Goal: Information Seeking & Learning: Learn about a topic

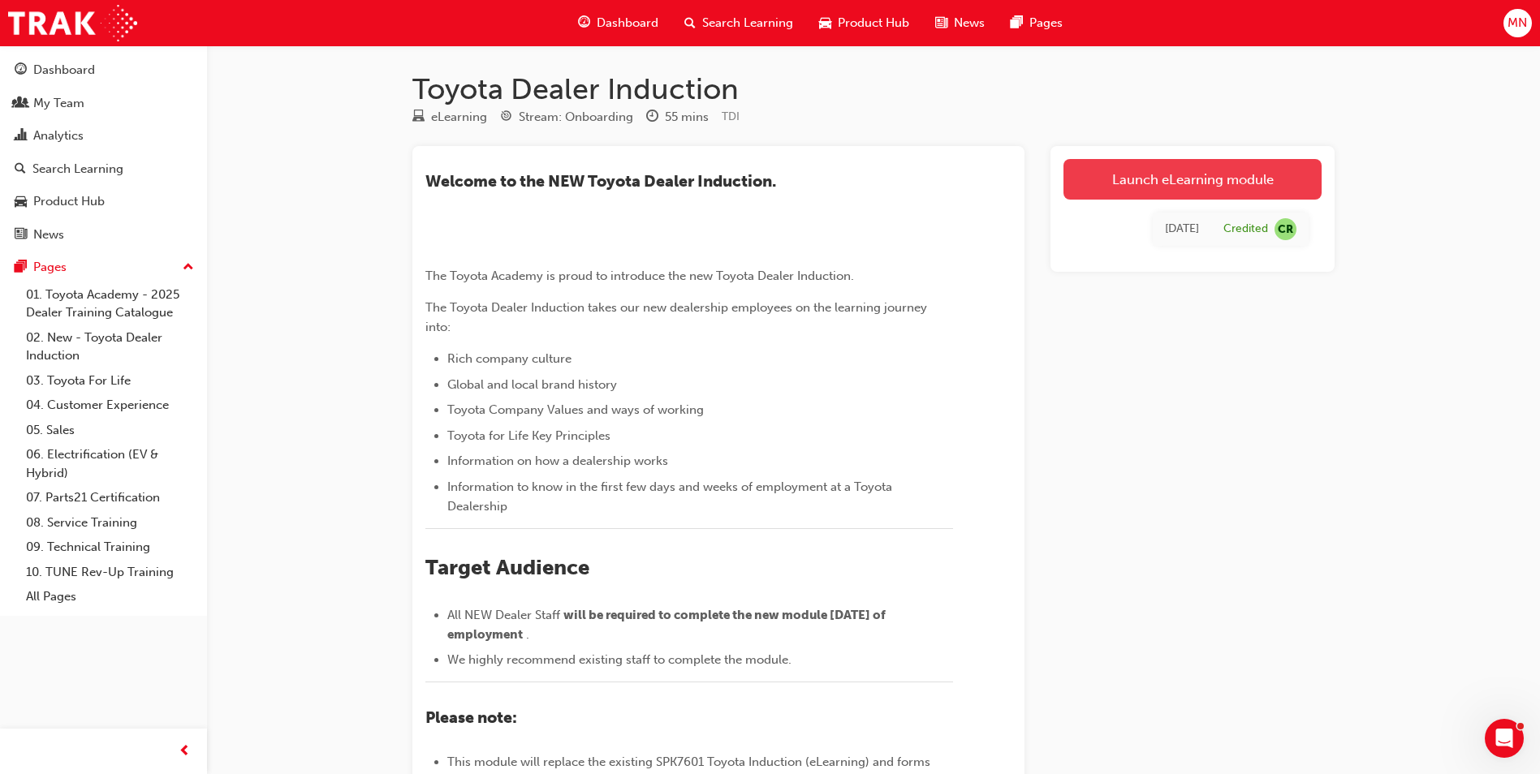
click at [1205, 188] on link "Launch eLearning module" at bounding box center [1192, 179] width 258 height 41
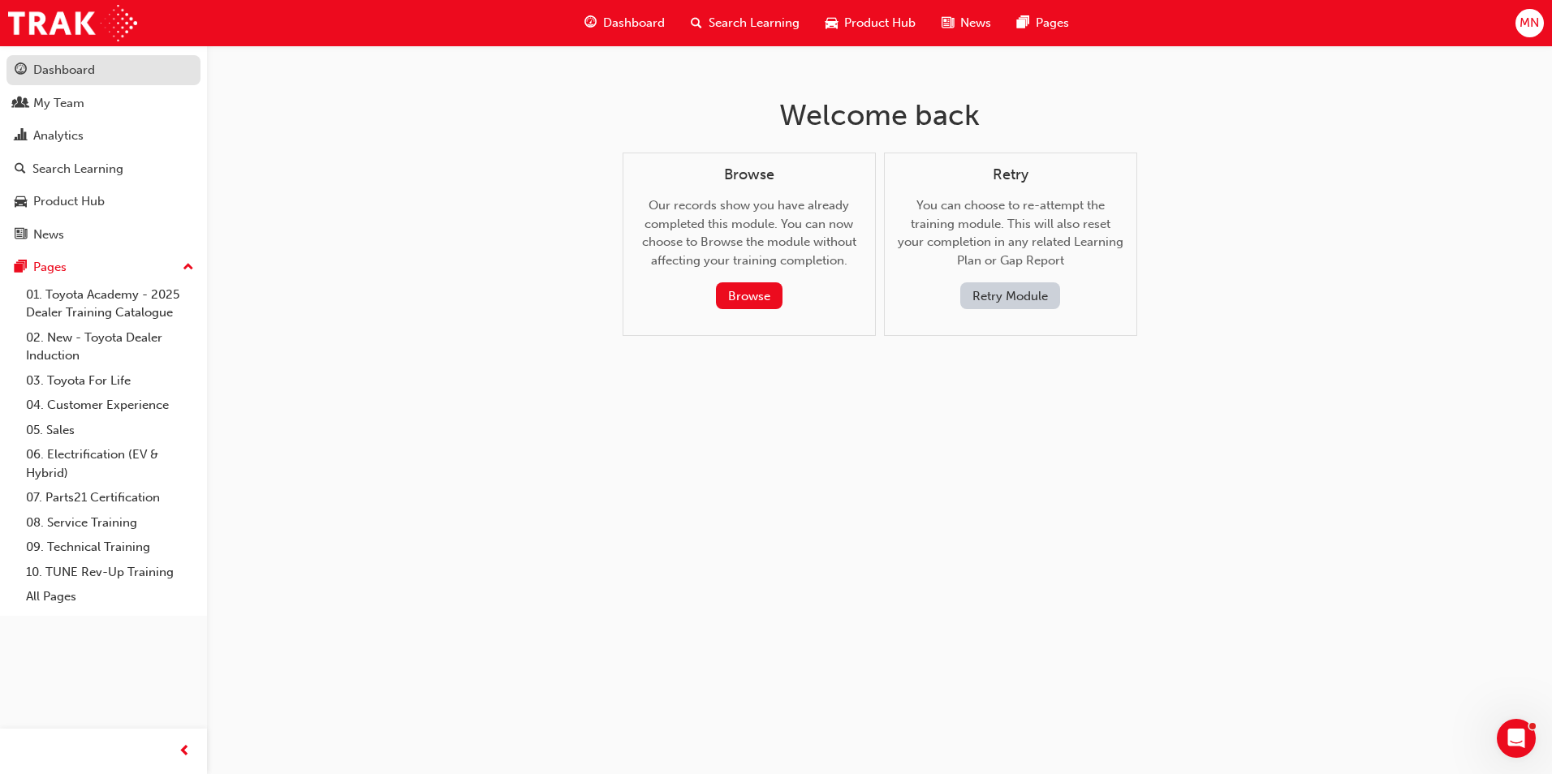
click at [69, 70] on div "Dashboard" at bounding box center [64, 70] width 62 height 19
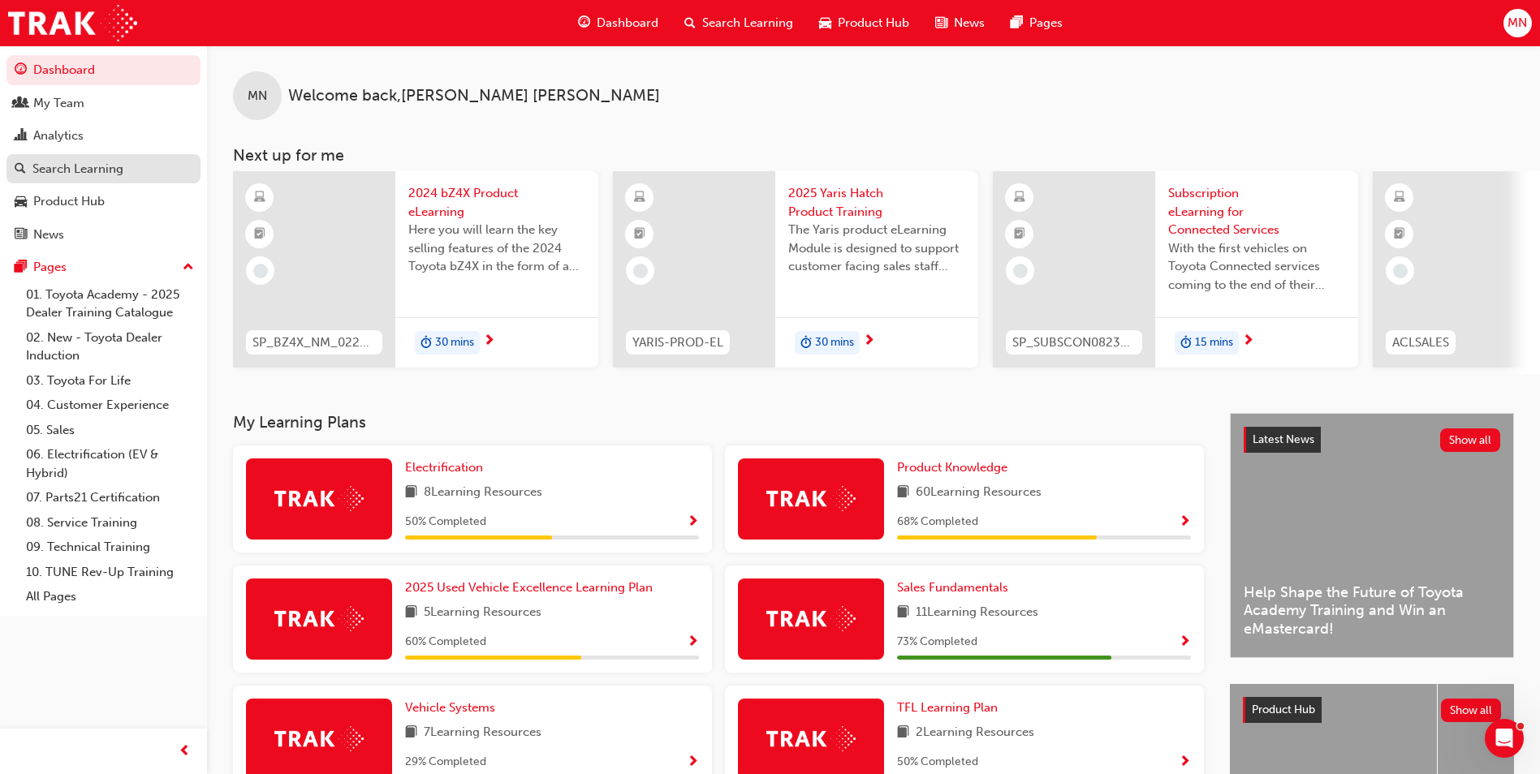
click at [75, 173] on div "Search Learning" at bounding box center [77, 169] width 91 height 19
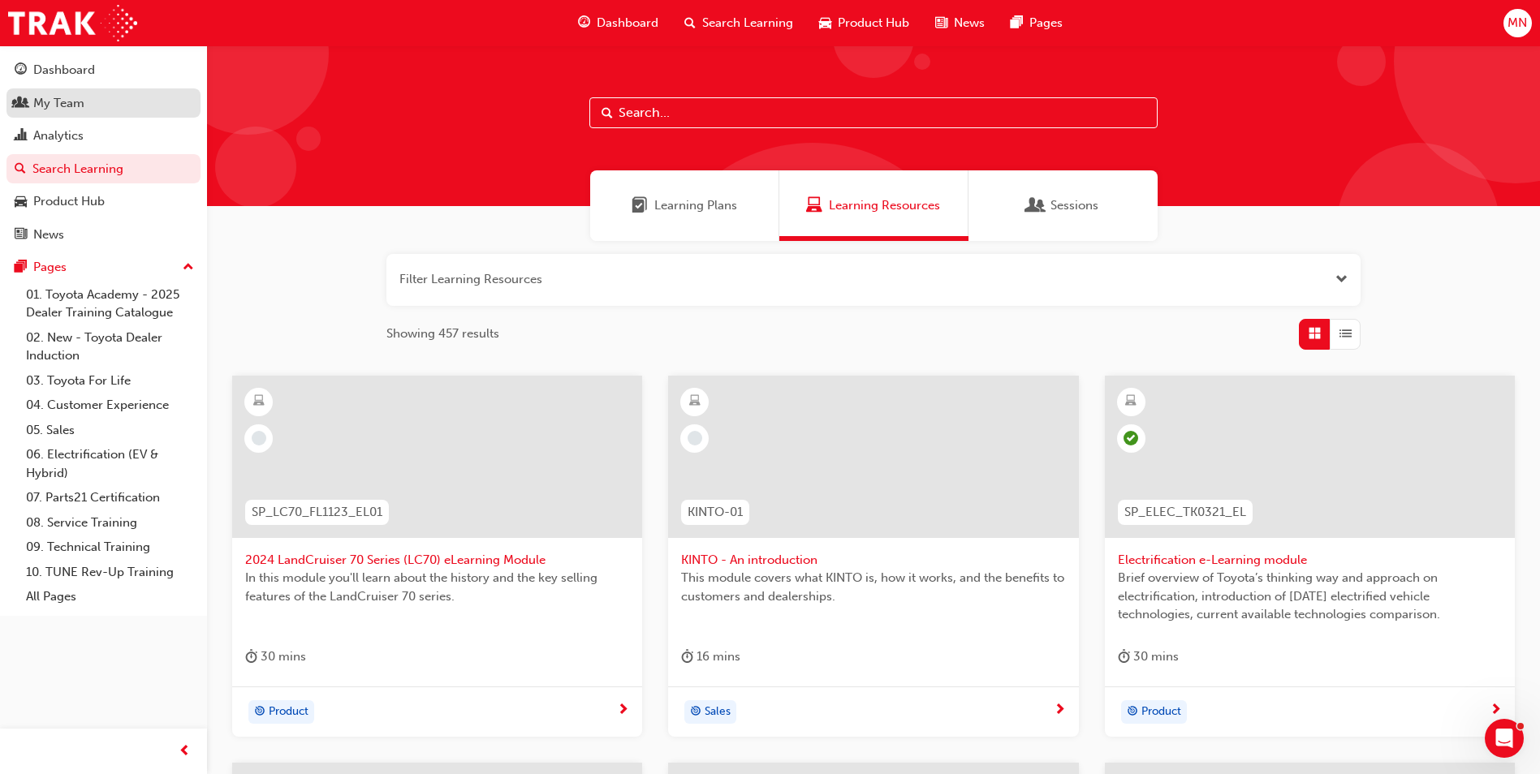
click at [37, 97] on div "My Team" at bounding box center [58, 103] width 51 height 19
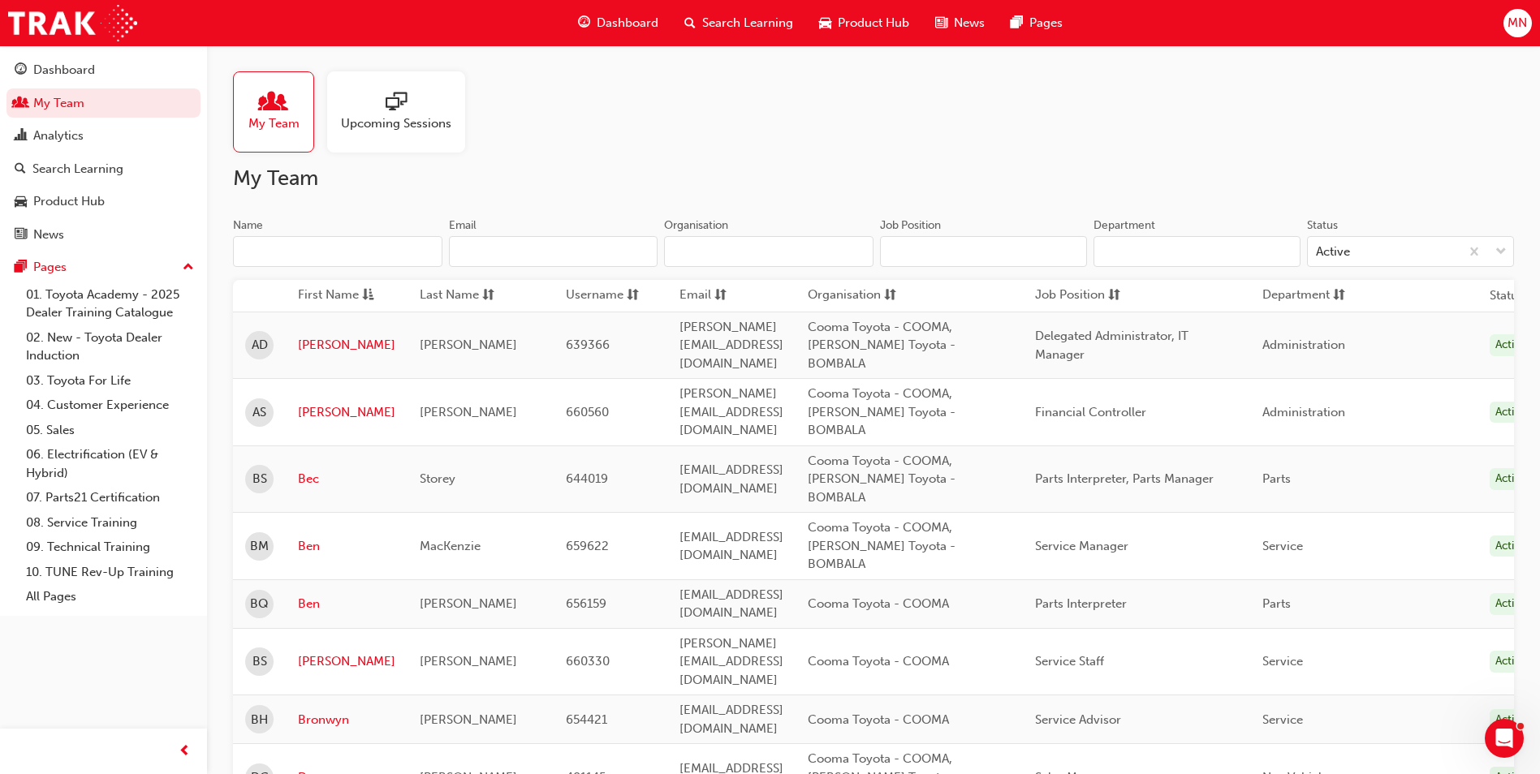
click at [1530, 32] on button "MN" at bounding box center [1517, 23] width 28 height 28
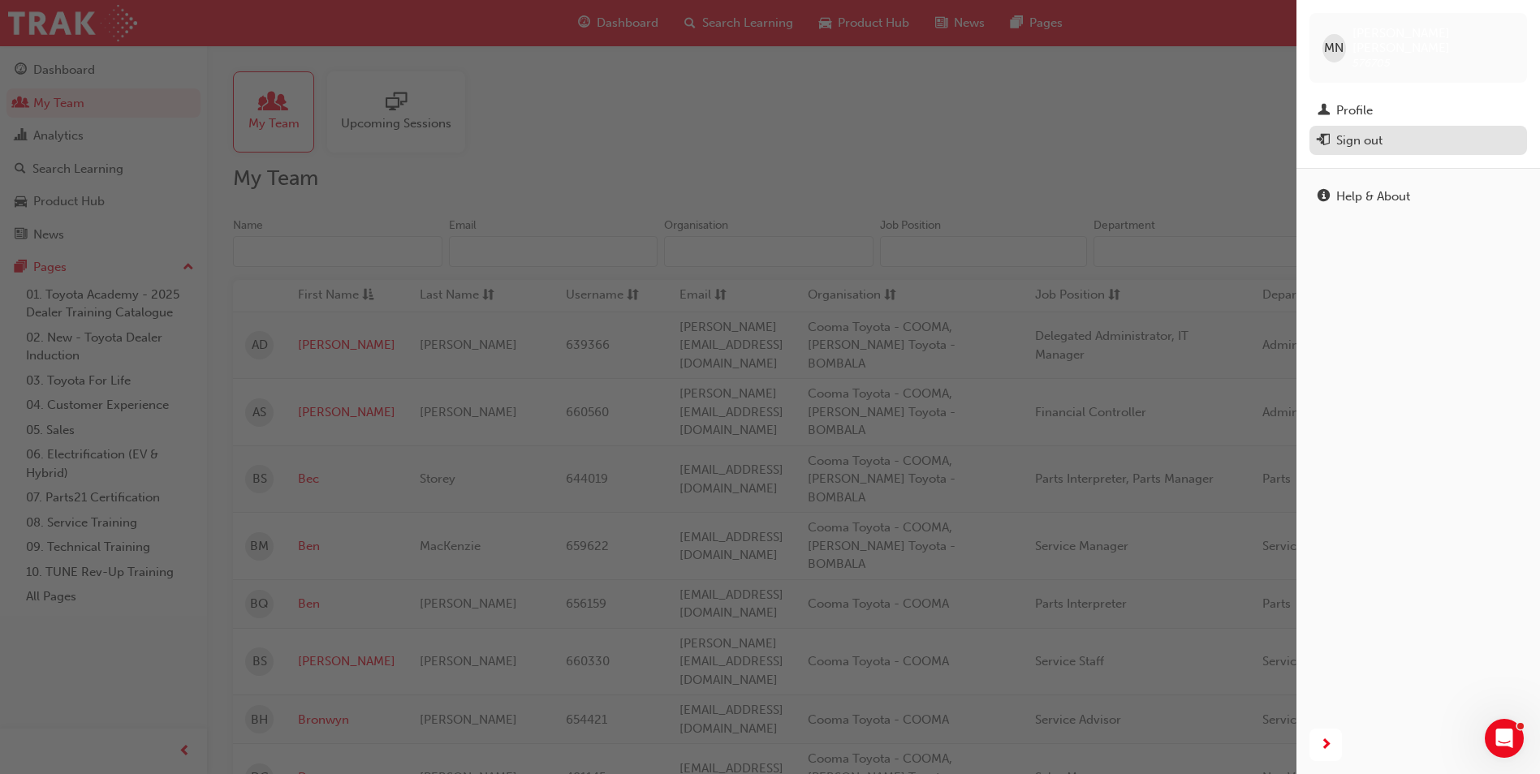
click at [1367, 132] on div "Sign out" at bounding box center [1359, 141] width 46 height 19
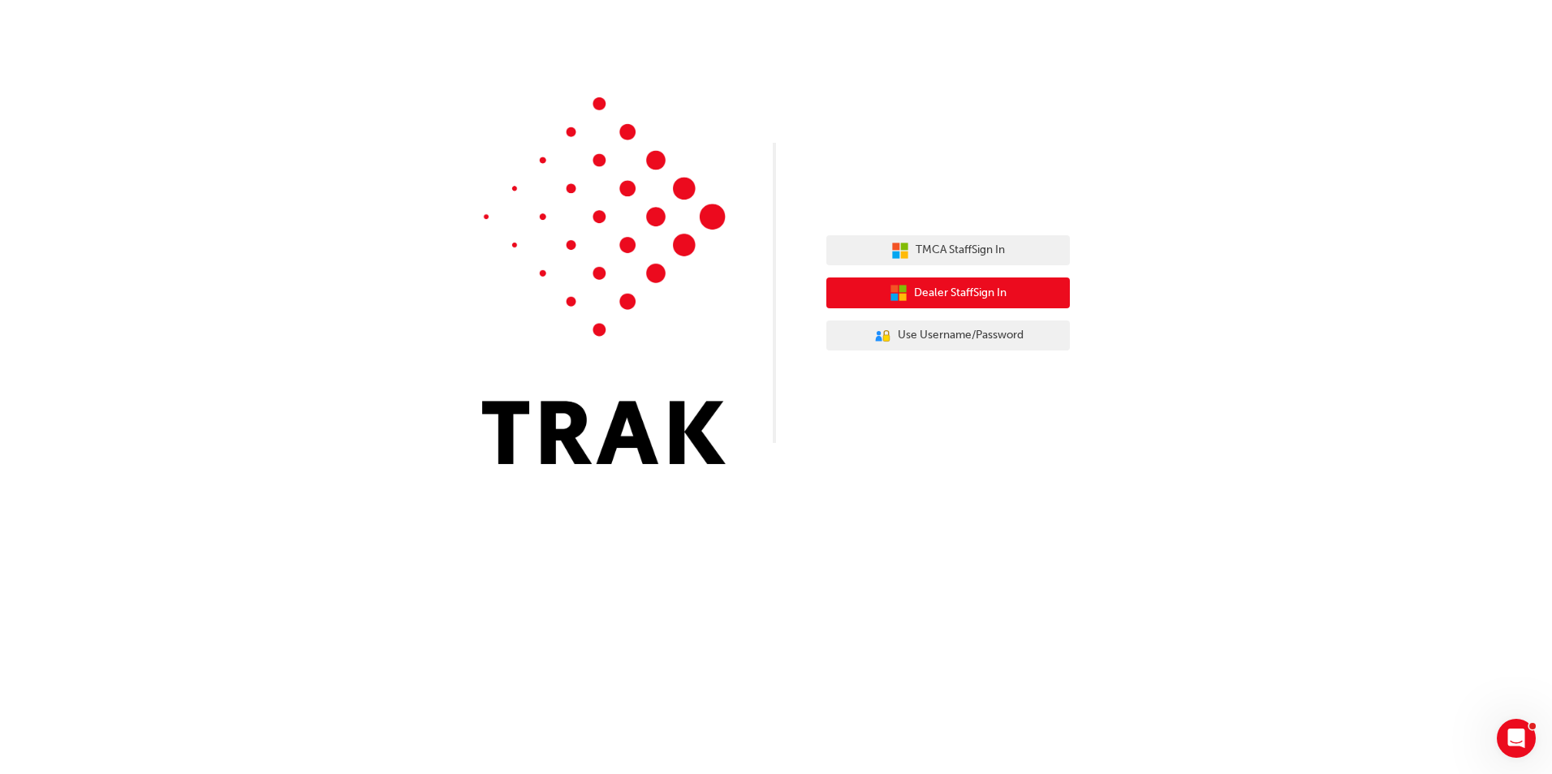
click at [990, 300] on span "Dealer Staff Sign In" at bounding box center [960, 293] width 93 height 19
